Goal: Information Seeking & Learning: Learn about a topic

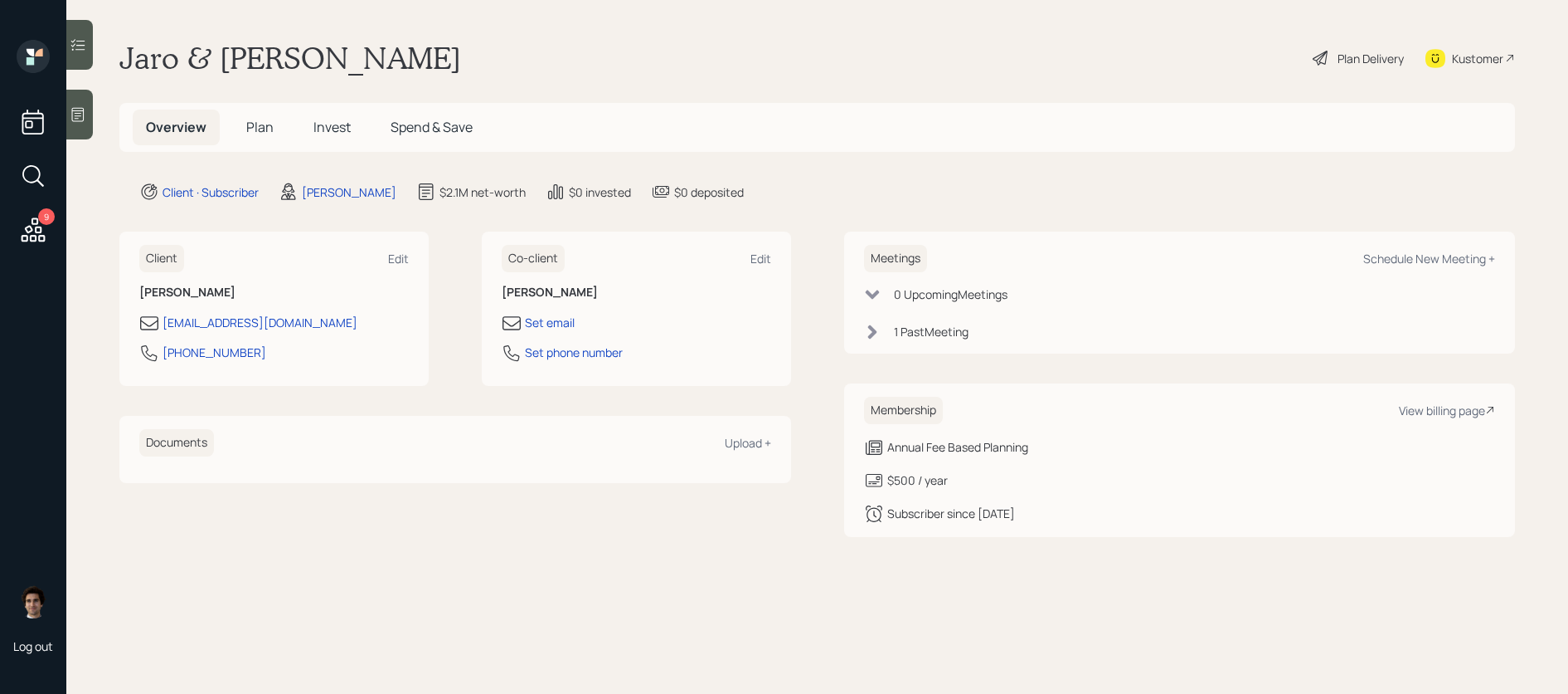
click at [255, 131] on span "Plan" at bounding box center [259, 126] width 27 height 19
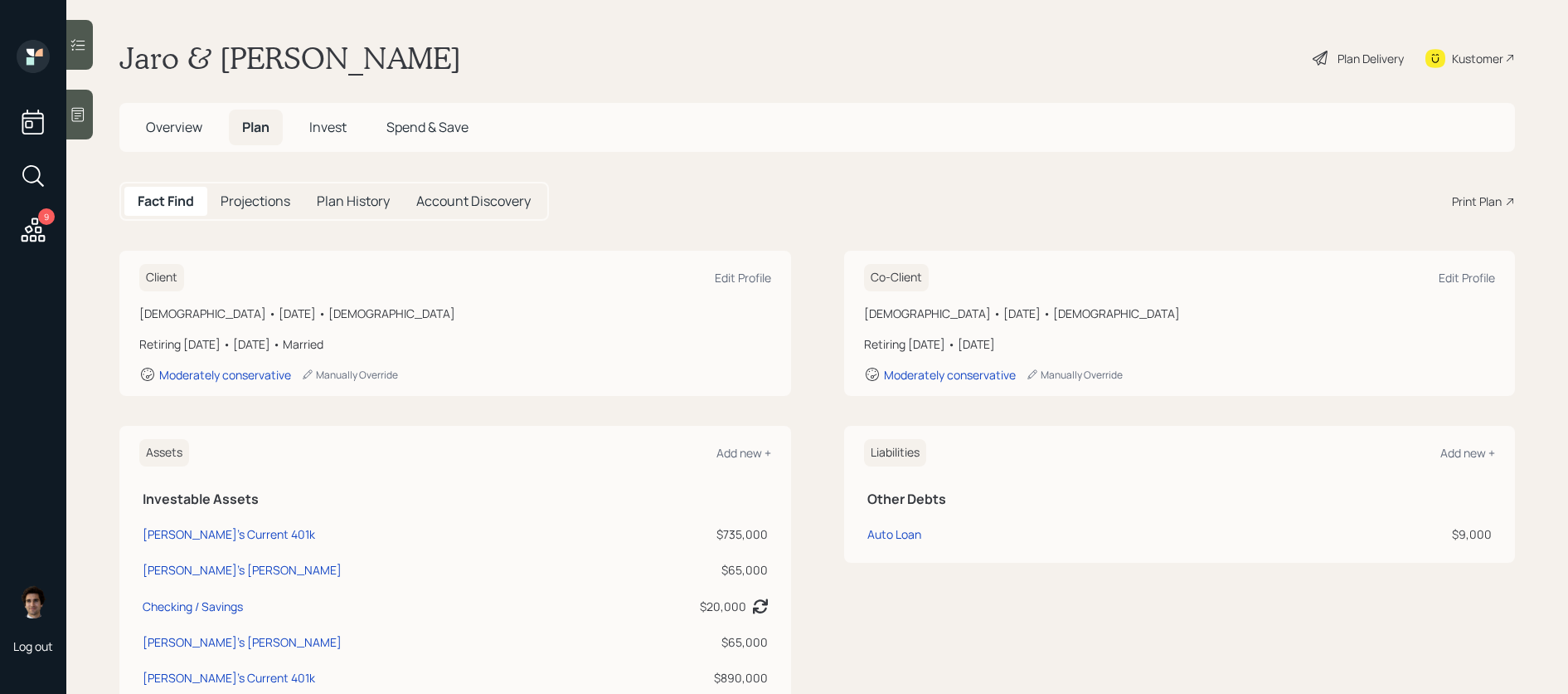
click at [1467, 209] on div "Print Plan" at bounding box center [1477, 201] width 49 height 18
click at [1356, 52] on div "Plan Delivery" at bounding box center [1370, 58] width 66 height 18
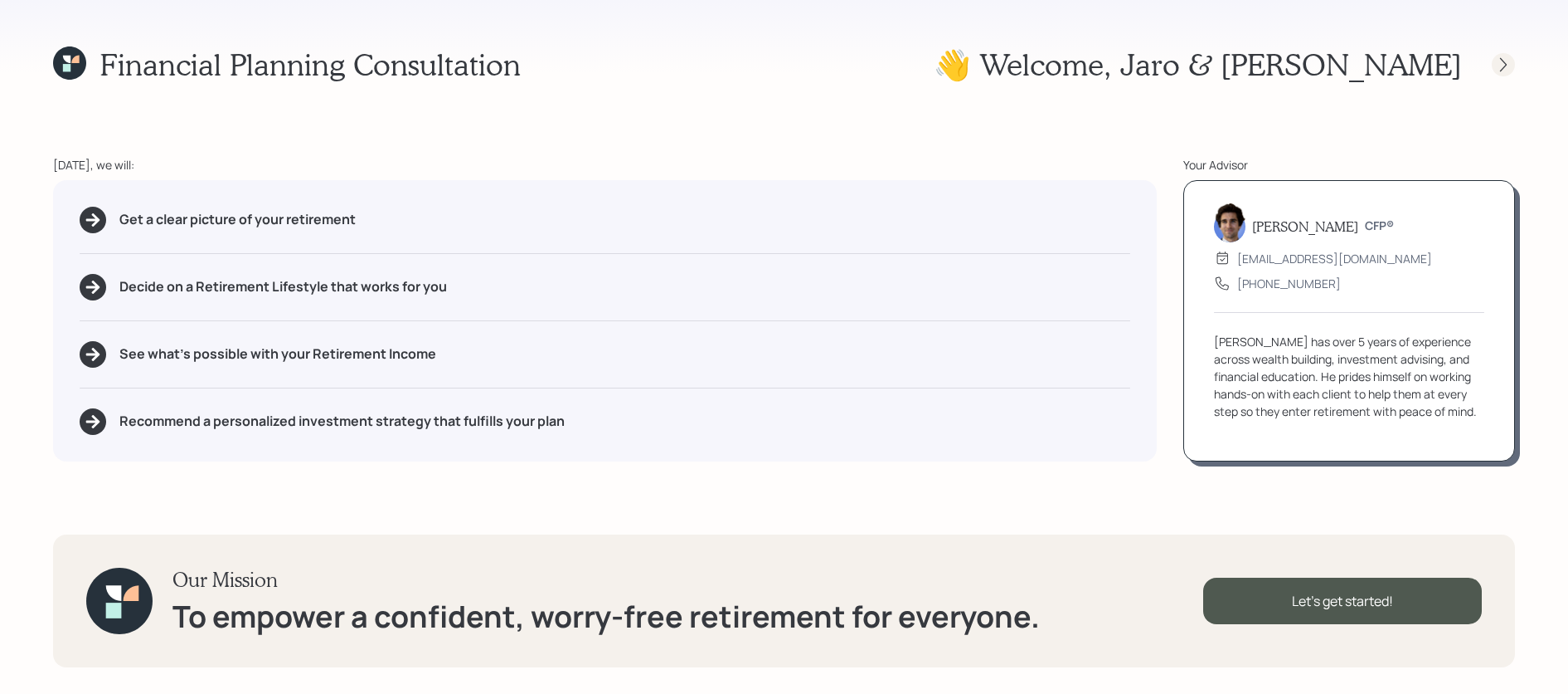
click at [1499, 69] on icon at bounding box center [1504, 64] width 17 height 17
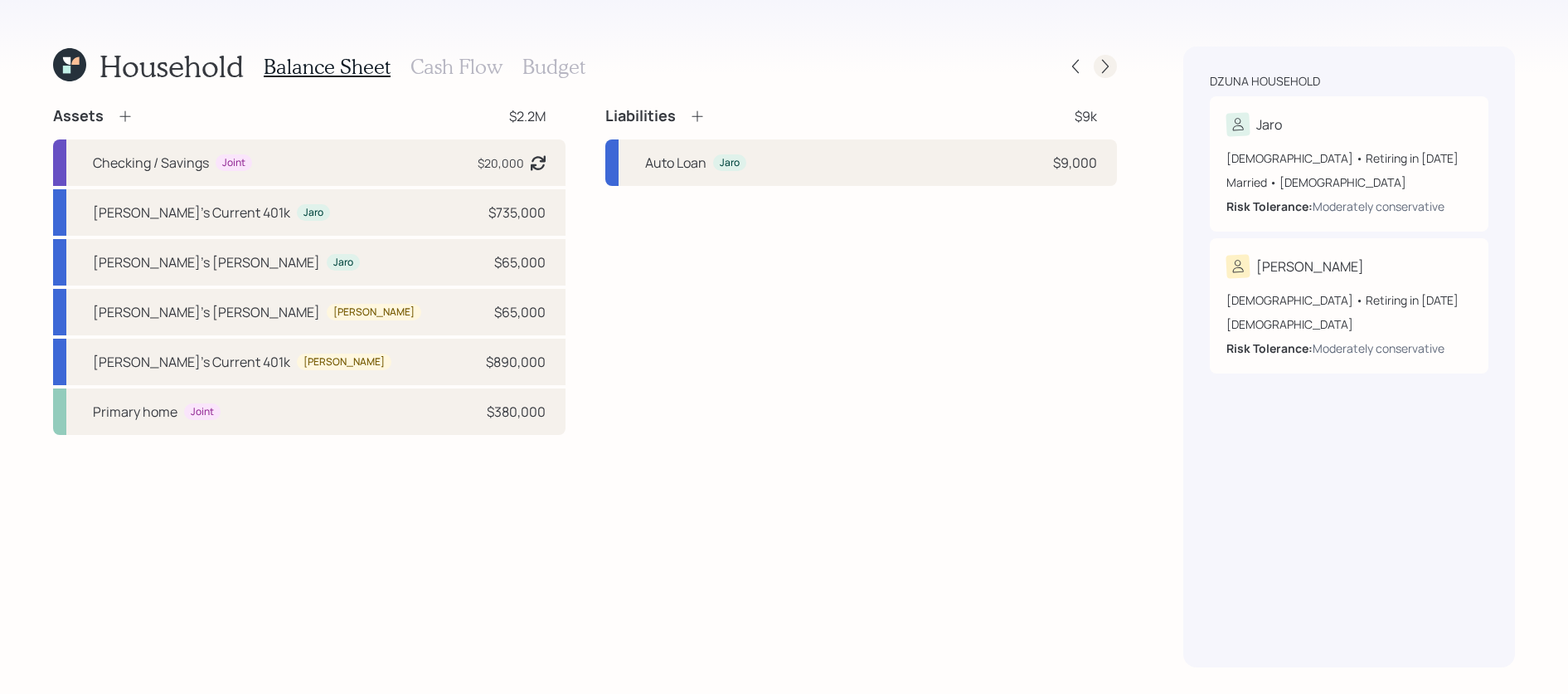
click at [1100, 64] on icon at bounding box center [1105, 66] width 17 height 17
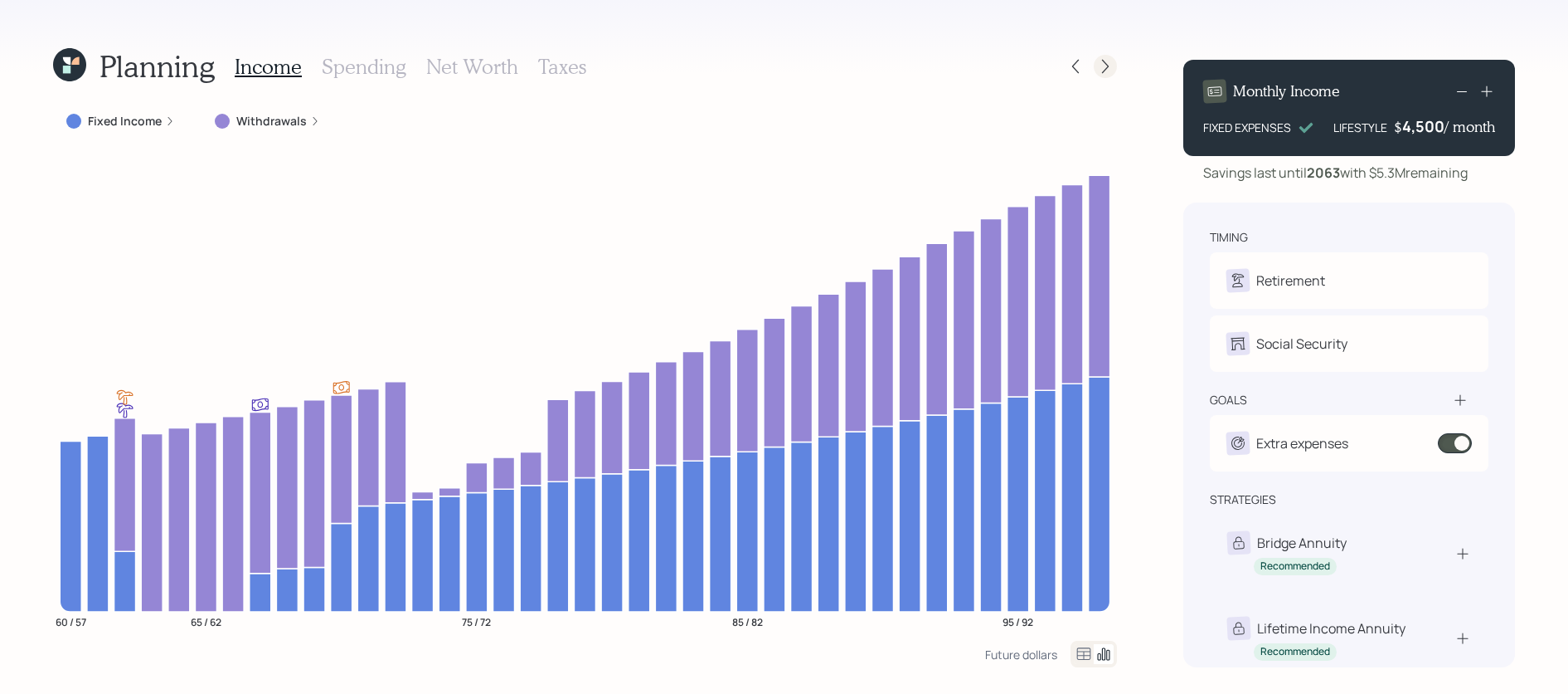
click at [1107, 57] on div at bounding box center [1106, 66] width 23 height 23
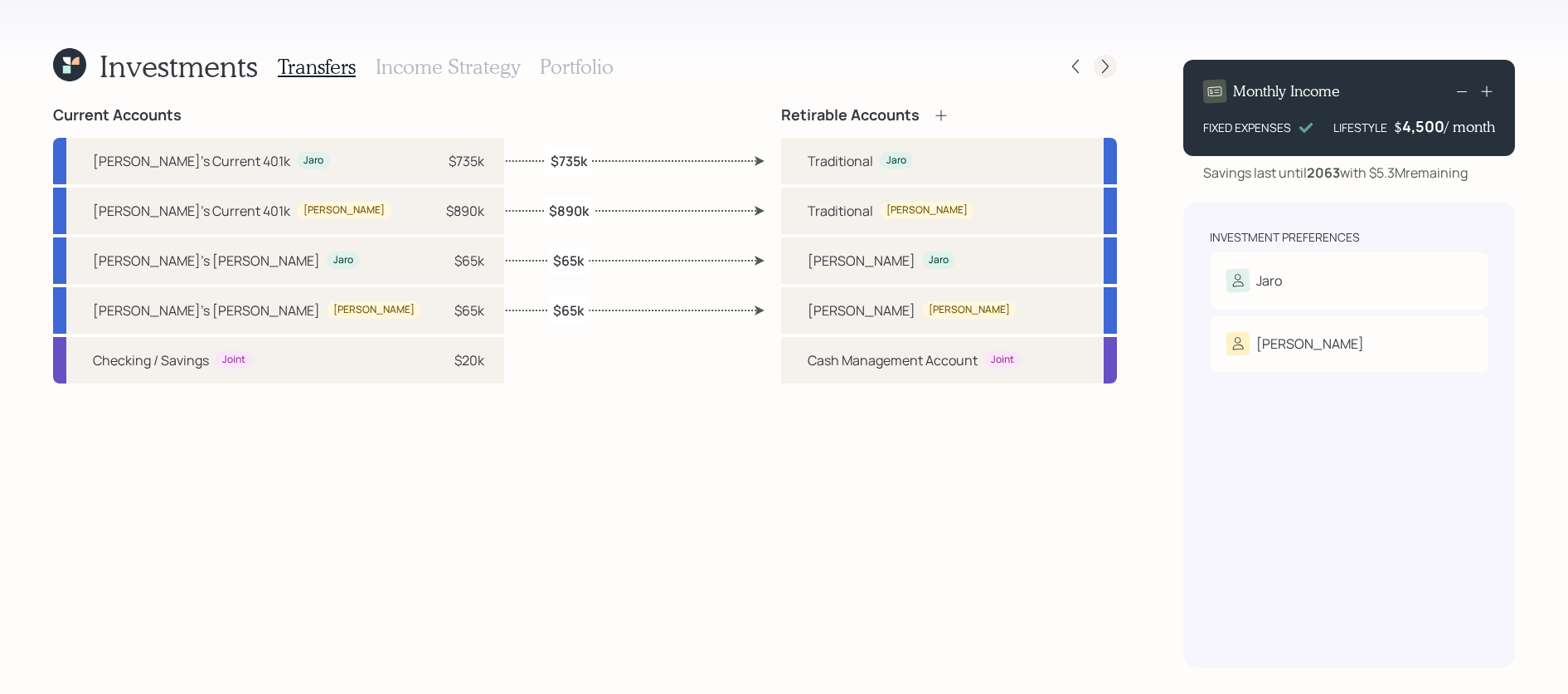
click at [1105, 58] on icon at bounding box center [1105, 66] width 17 height 17
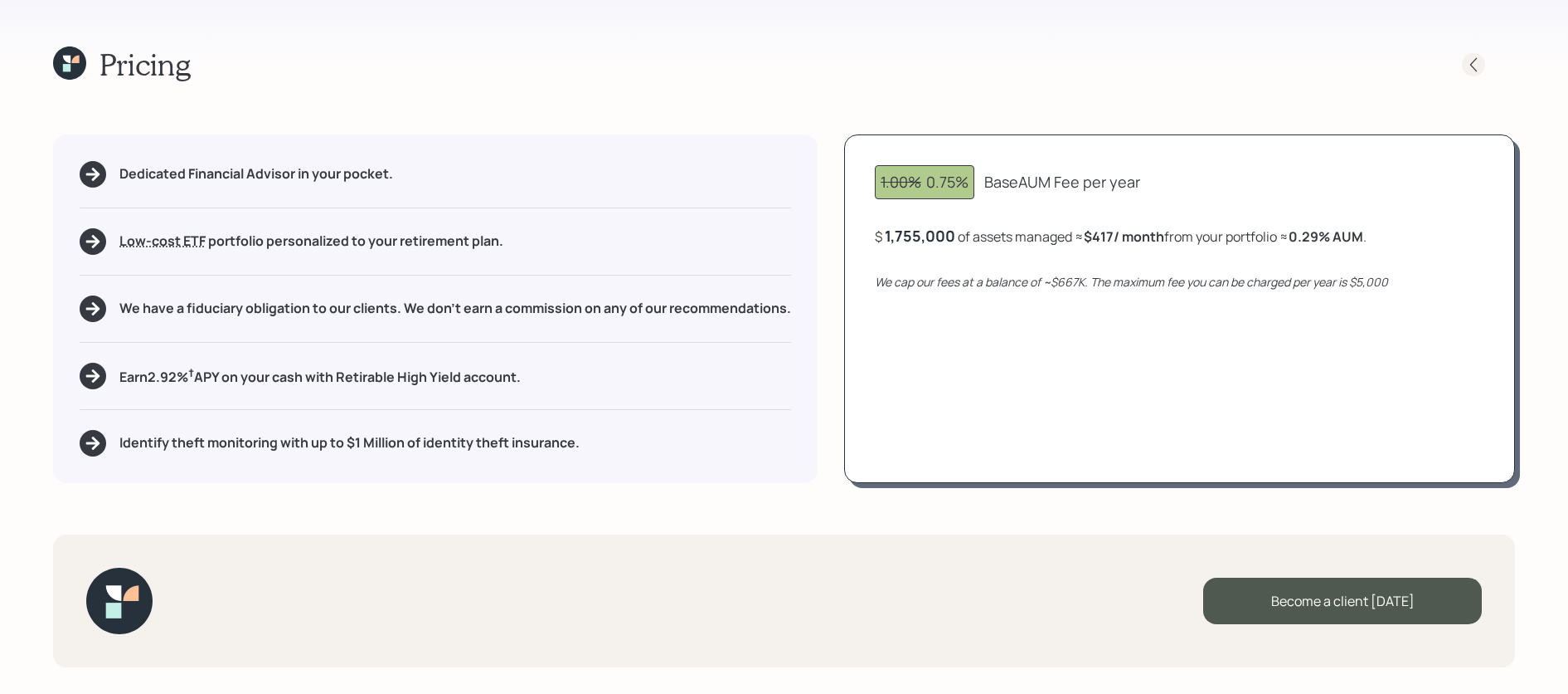
click at [1468, 57] on icon at bounding box center [1474, 64] width 17 height 17
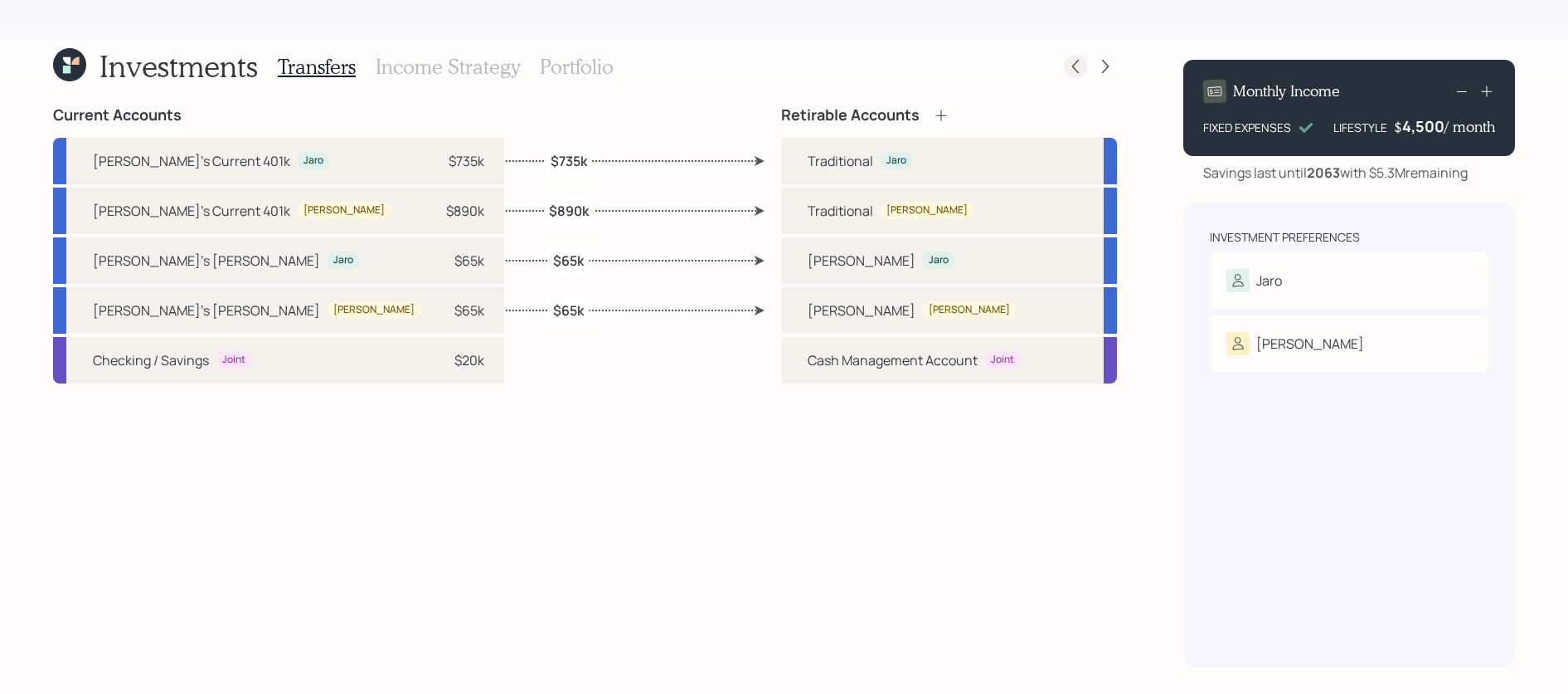
click at [1076, 70] on icon at bounding box center [1076, 67] width 7 height 14
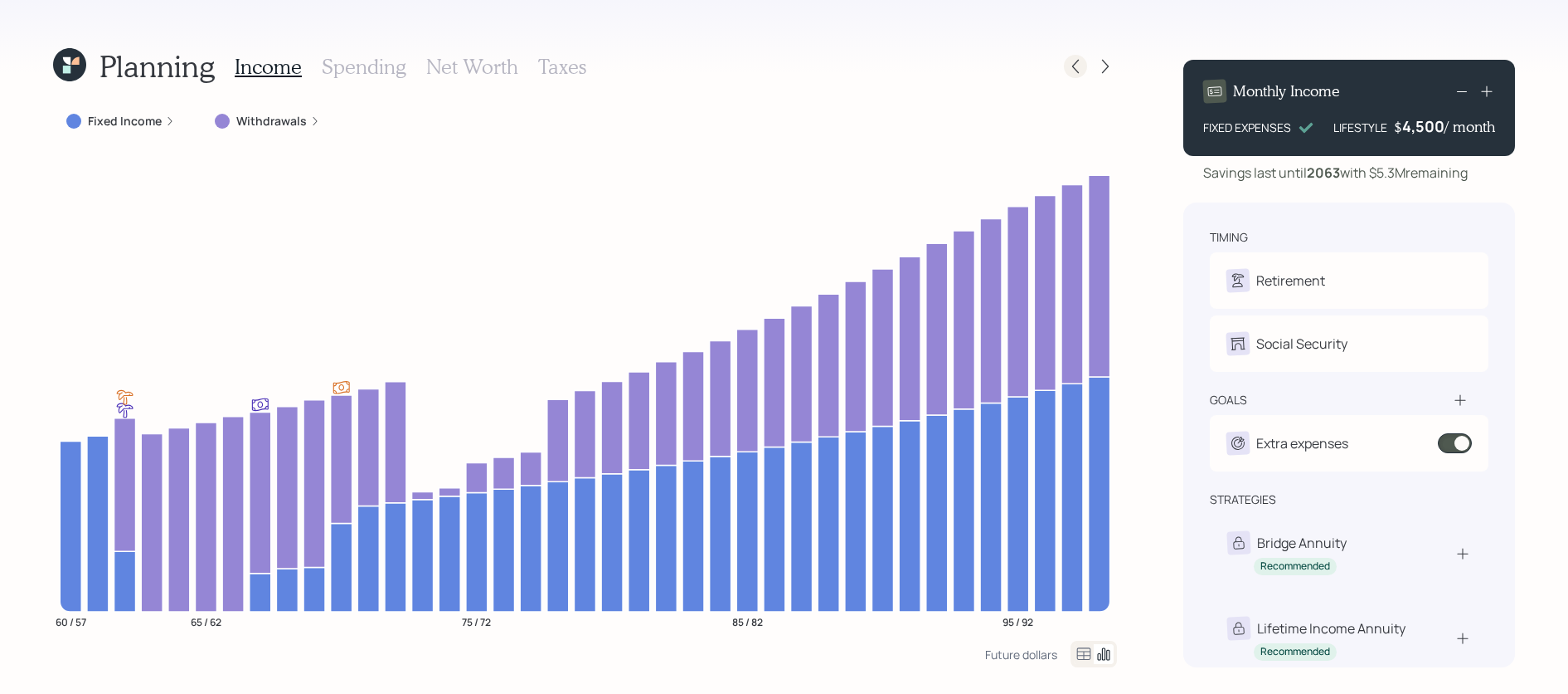
click at [1076, 70] on icon at bounding box center [1076, 67] width 7 height 14
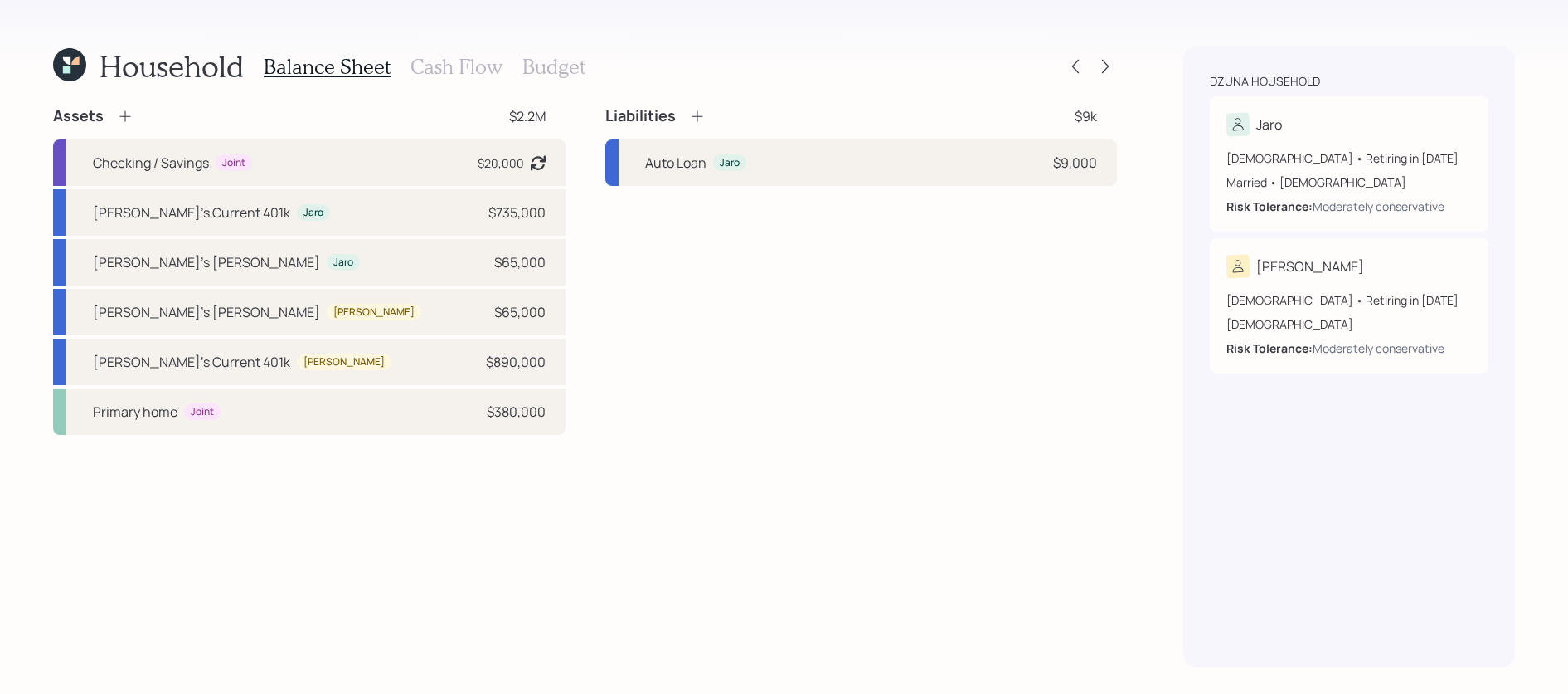
click at [52, 70] on div "Household Balance Sheet Cash Flow Budget Assets $2.2M Checking / Savings Joint …" at bounding box center [784, 347] width 1568 height 694
click at [48, 72] on div "Household Balance Sheet Cash Flow Budget Assets $2.2M Checking / Savings Joint …" at bounding box center [784, 347] width 1568 height 694
click at [105, 68] on h1 "Household" at bounding box center [172, 66] width 145 height 35
click at [60, 63] on icon at bounding box center [70, 65] width 34 height 34
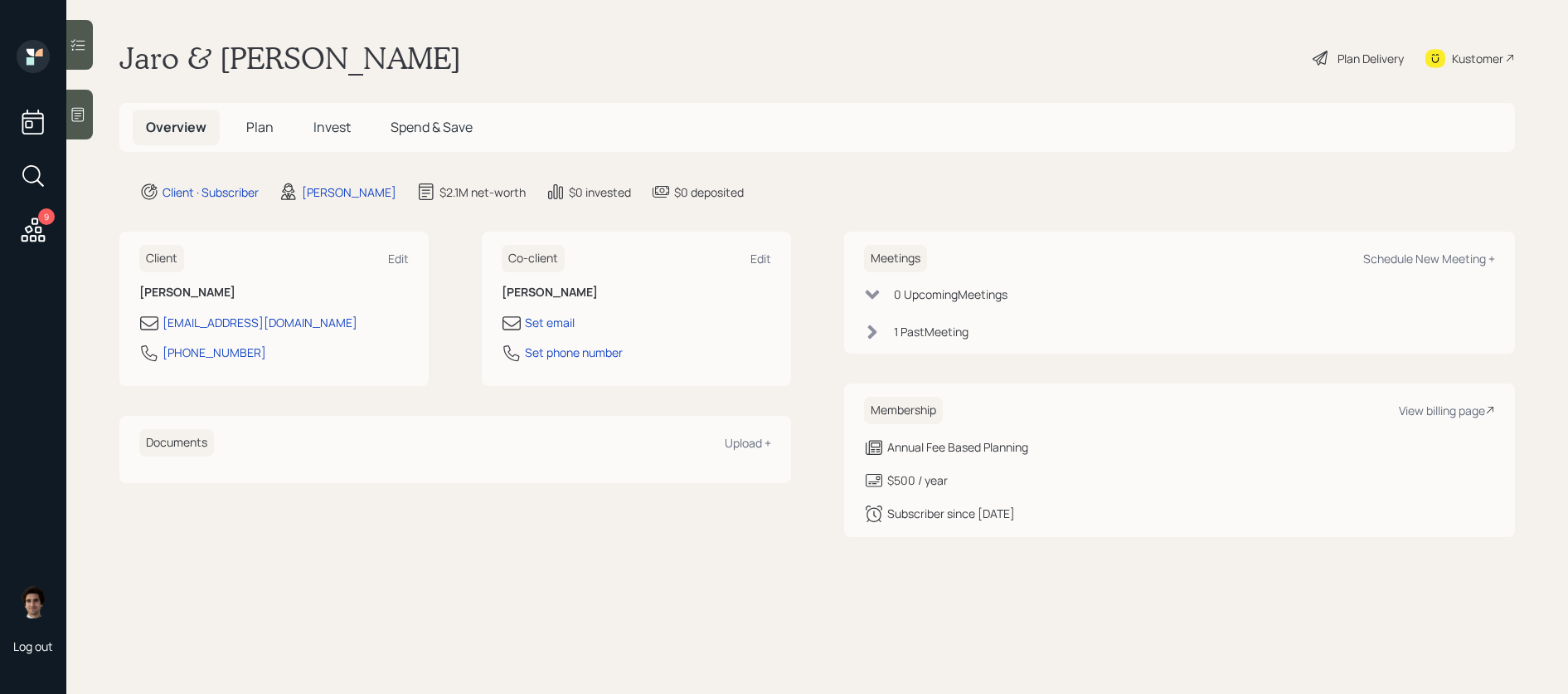
click at [270, 130] on span "Plan" at bounding box center [259, 126] width 27 height 19
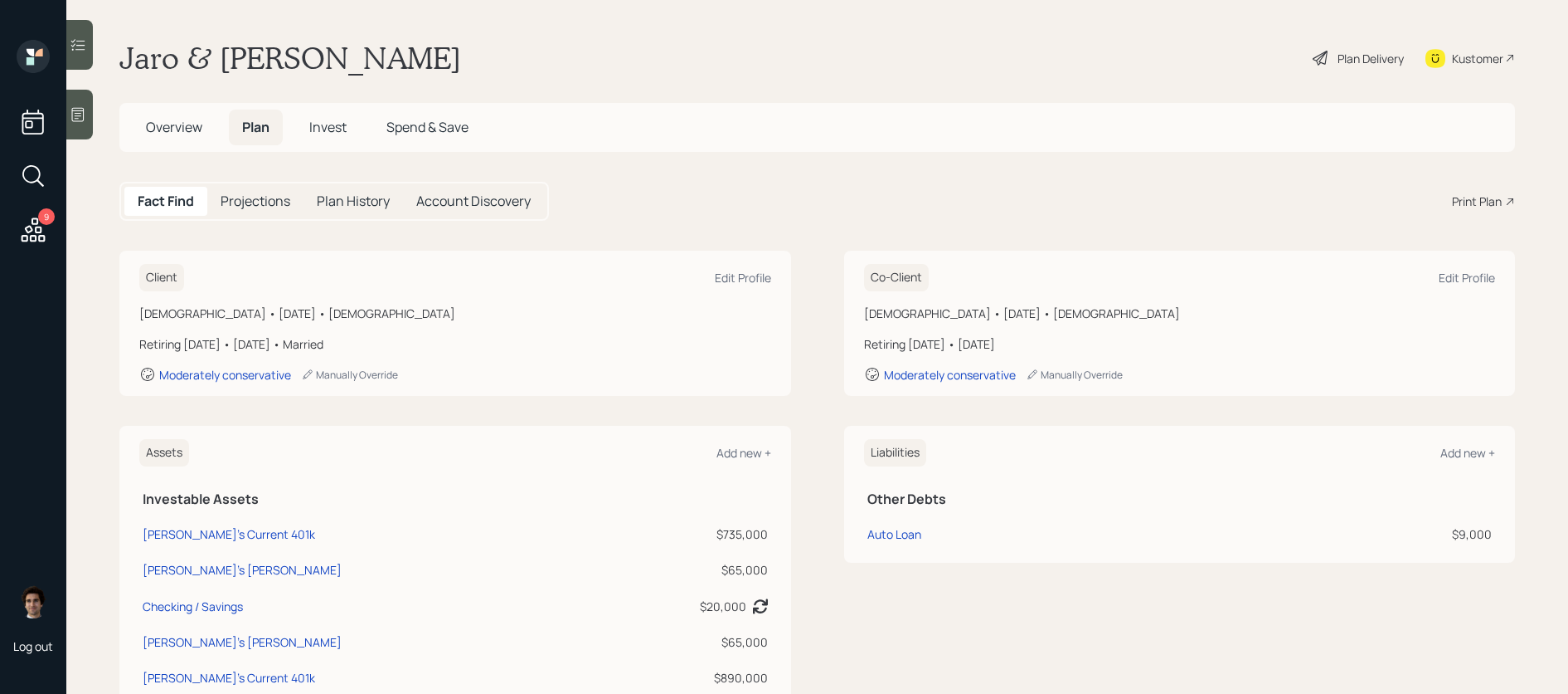
click at [1488, 200] on div "Print Plan" at bounding box center [1477, 201] width 49 height 18
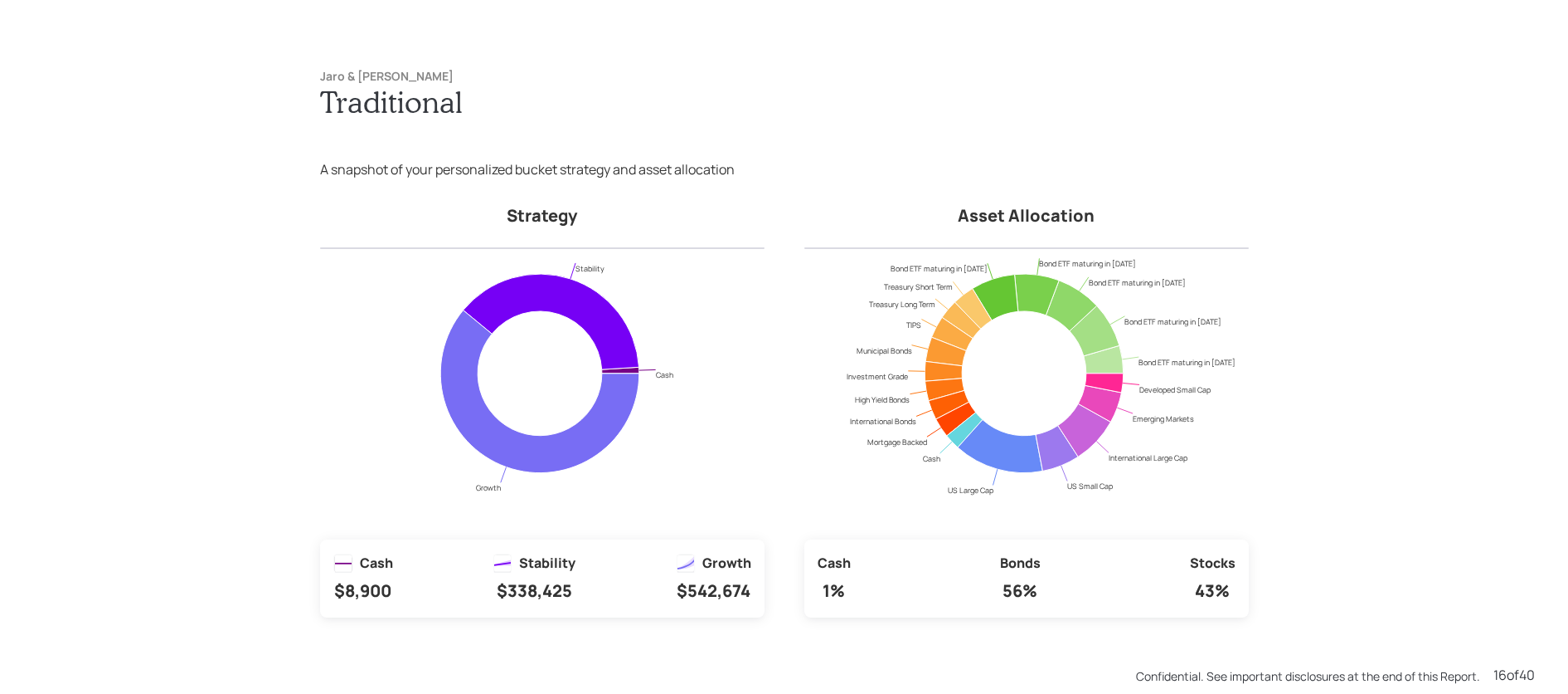
scroll to position [10406, 0]
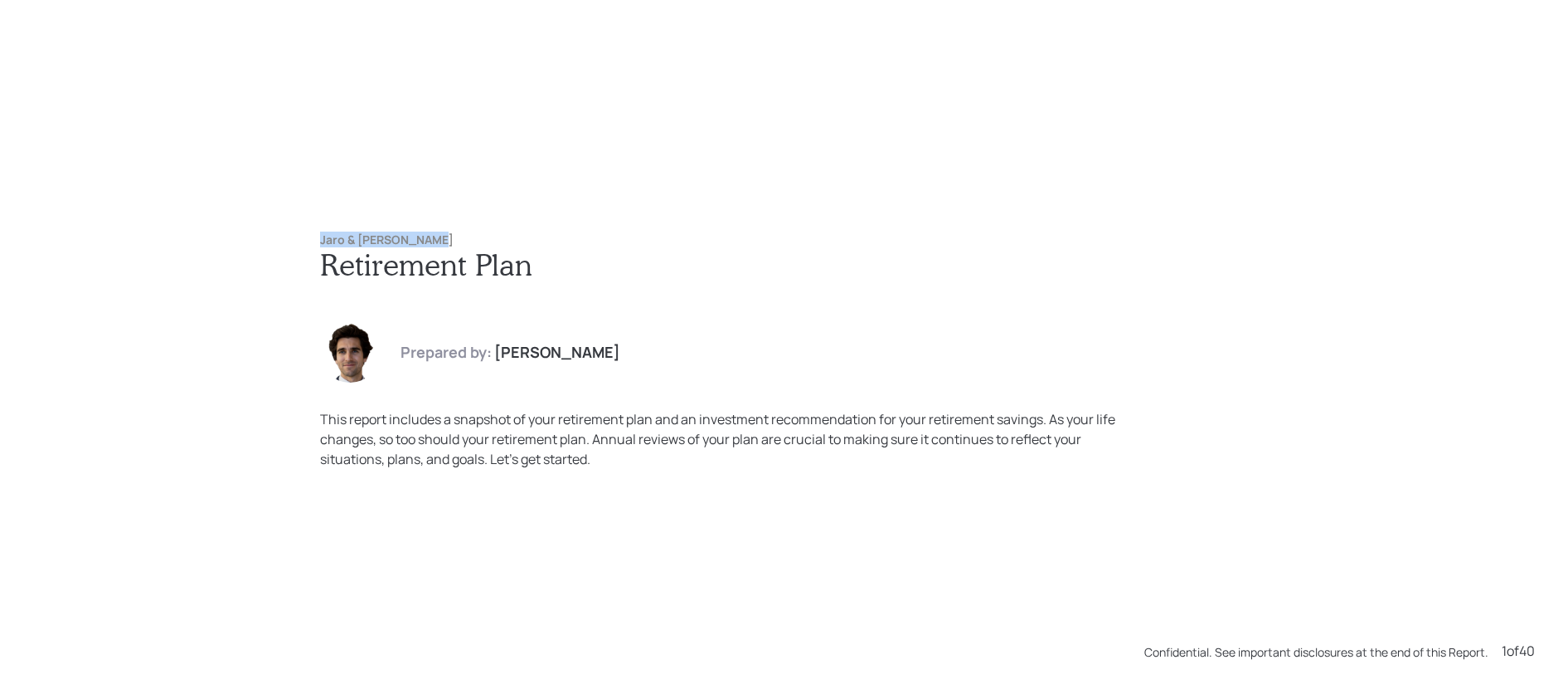
drag, startPoint x: 453, startPoint y: 241, endPoint x: 305, endPoint y: 230, distance: 148.4
click at [305, 230] on div "Jaro & Monica Dzuna Retirement Plan Prepared by: Harrison Schaefer This report …" at bounding box center [784, 351] width 995 height 302
copy h6 "Jaro & [PERSON_NAME]"
click at [512, 227] on div "Jaro & Monica Dzuna Retirement Plan Prepared by: Harrison Schaefer This report …" at bounding box center [784, 351] width 995 height 302
